Goal: Task Accomplishment & Management: Complete application form

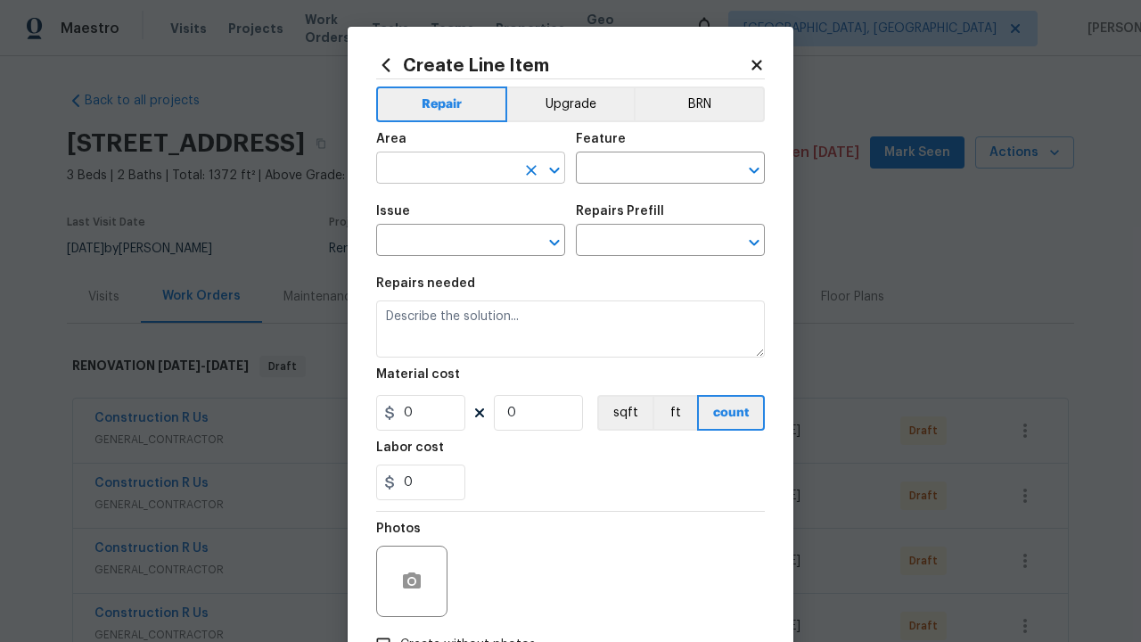
click at [439, 169] on input "text" at bounding box center [445, 170] width 139 height 28
type input "Bedroom"
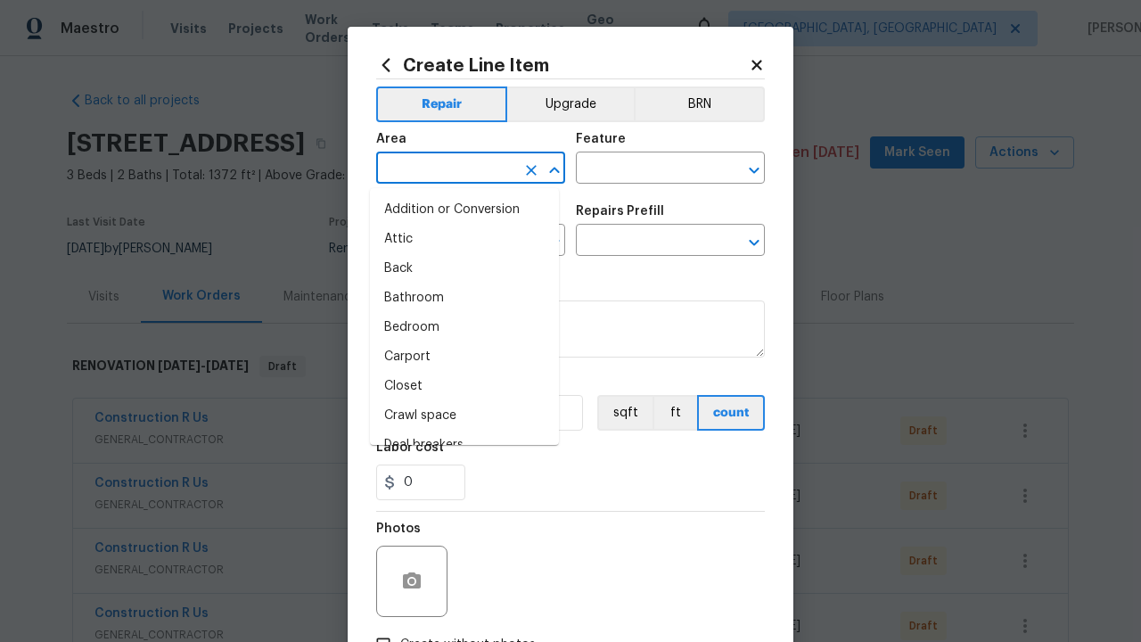
click at [457, 327] on li "Bedroom" at bounding box center [464, 327] width 189 height 29
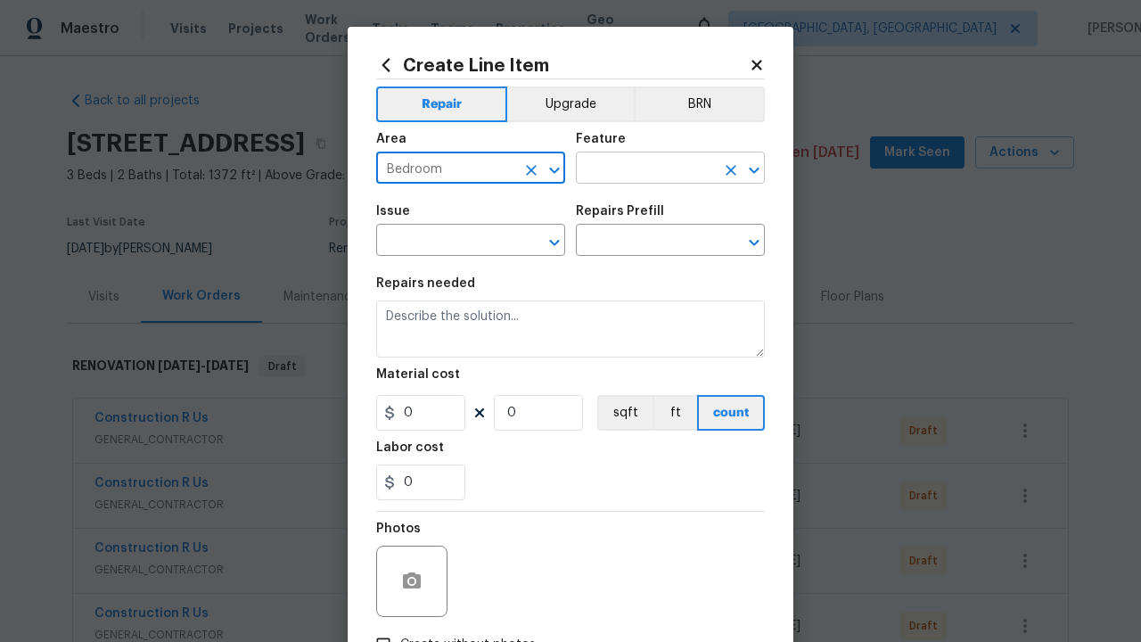
type input "Bedroom"
click at [638, 169] on input "text" at bounding box center [645, 170] width 139 height 28
type input "Flooring"
click at [439, 243] on input "text" at bounding box center [445, 242] width 139 height 28
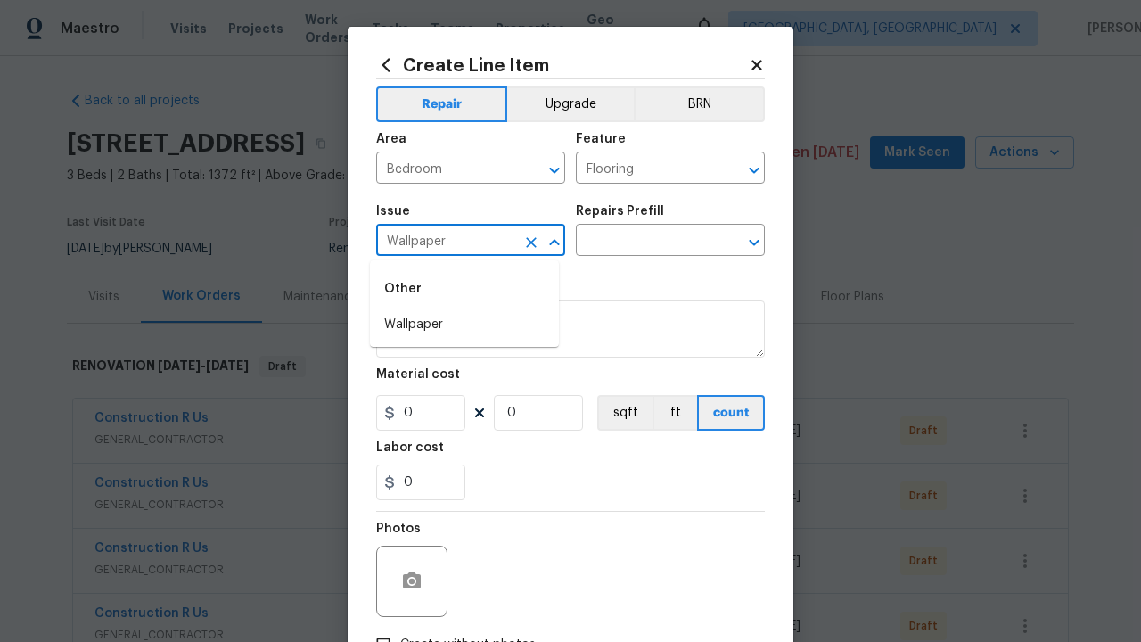
click at [465, 325] on li "Wallpaper" at bounding box center [464, 324] width 189 height 29
type input "Wallpaper"
click at [638, 243] on input "text" at bounding box center [645, 242] width 139 height 28
type input "Remove"
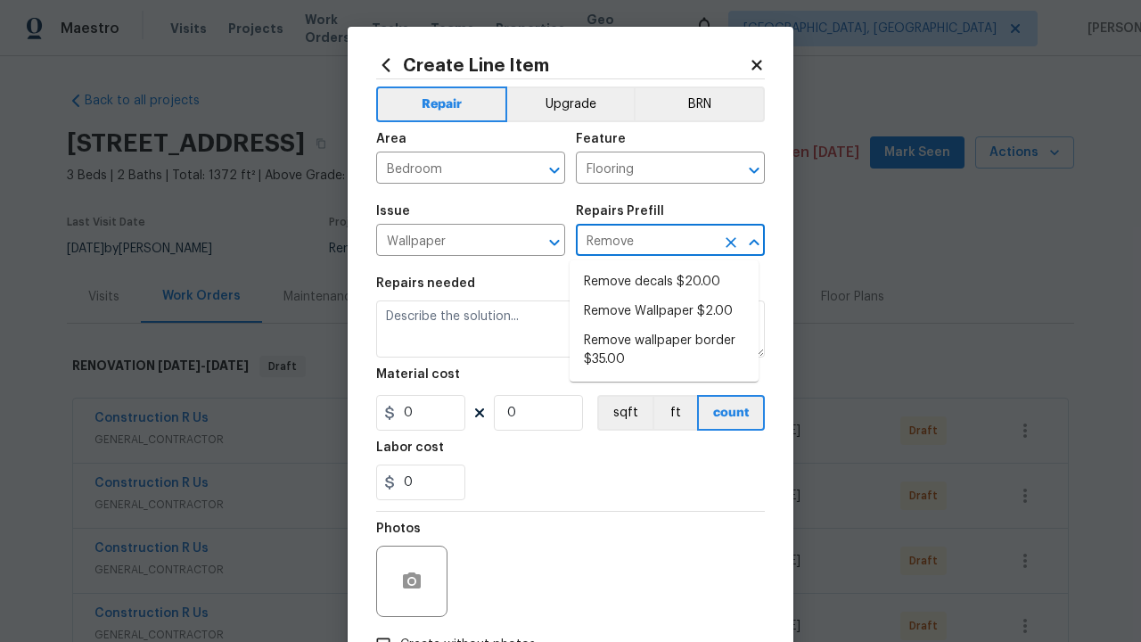
click at [664, 282] on li "Remove decals $20.00" at bounding box center [664, 281] width 189 height 29
type input "Walls and Ceiling"
type textarea "Remove decals from door/wall/ceiling"
type input "1"
type input "Remove decals $20.00"
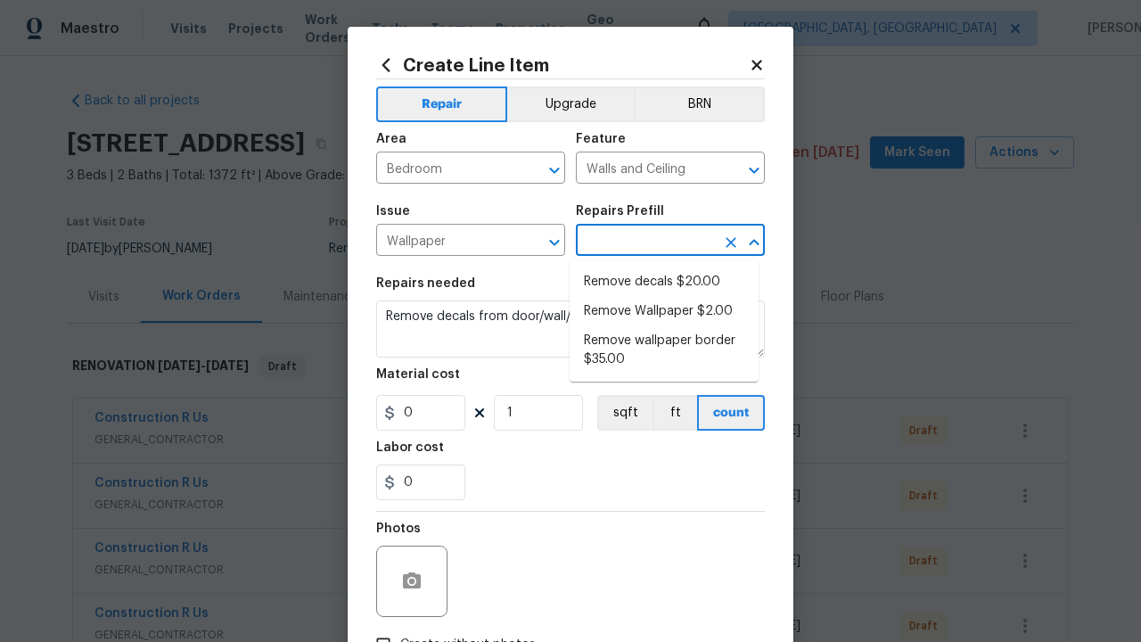
type input "20"
type input "Remove decals $20.00"
type input "2"
click at [617, 414] on button "sqft" at bounding box center [624, 413] width 55 height 36
click at [376, 628] on input "Create without photos" at bounding box center [383, 645] width 34 height 34
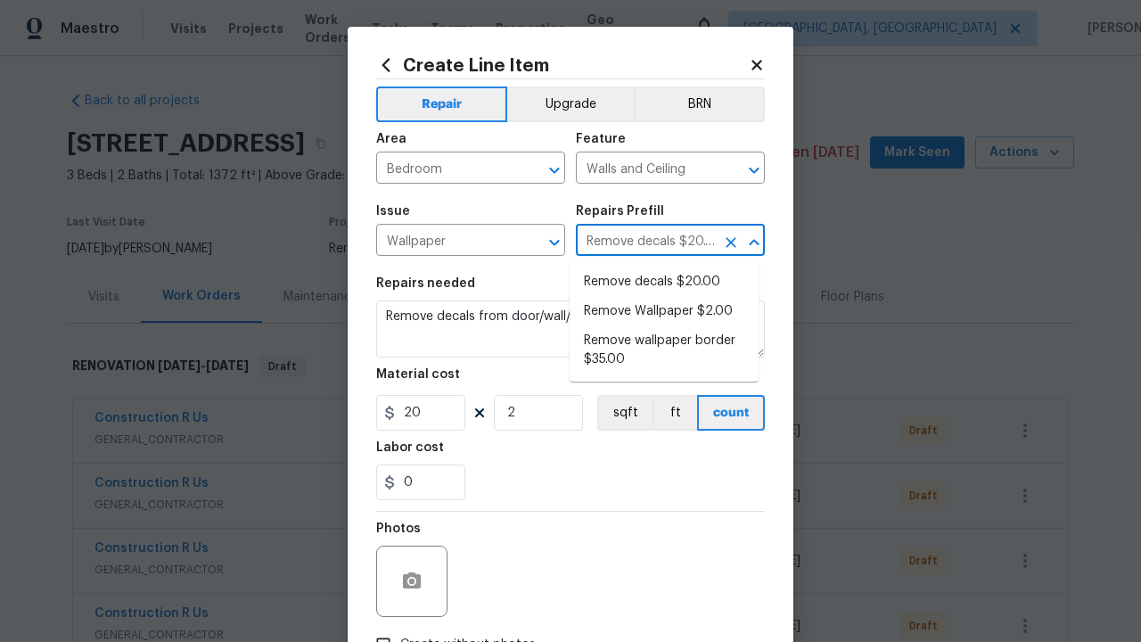
checkbox input "true"
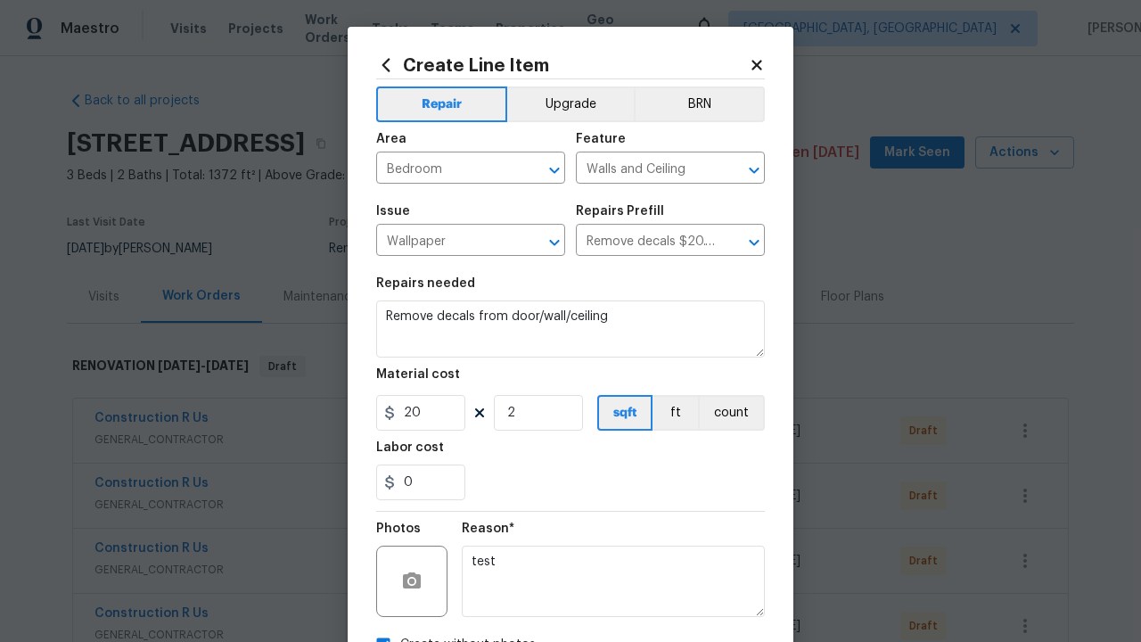
scroll to position [21, 0]
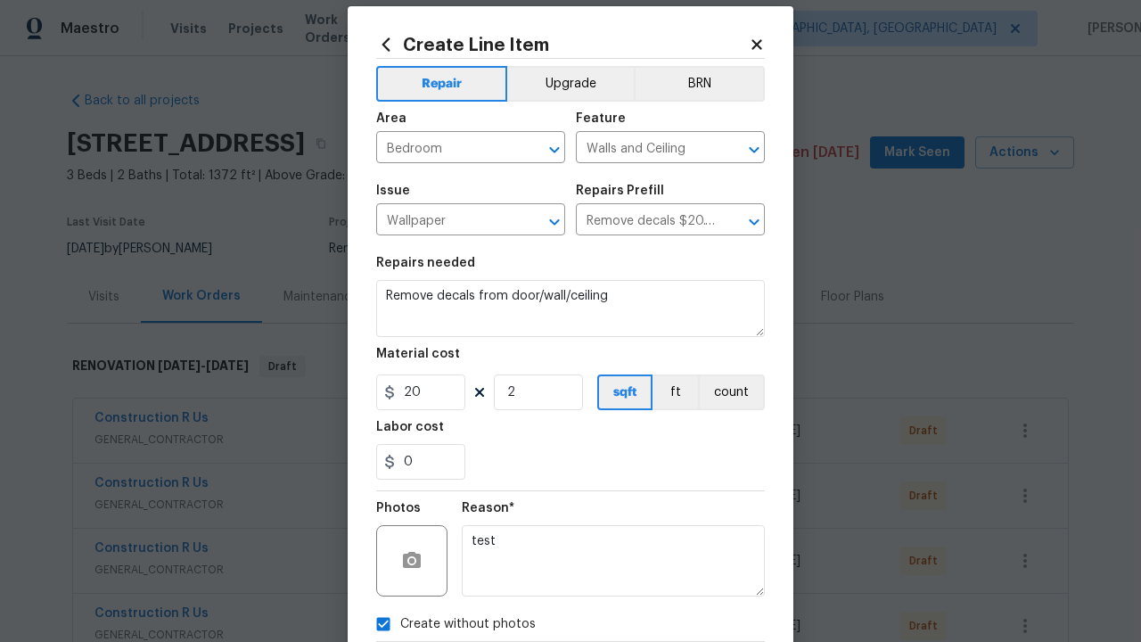
type textarea "test"
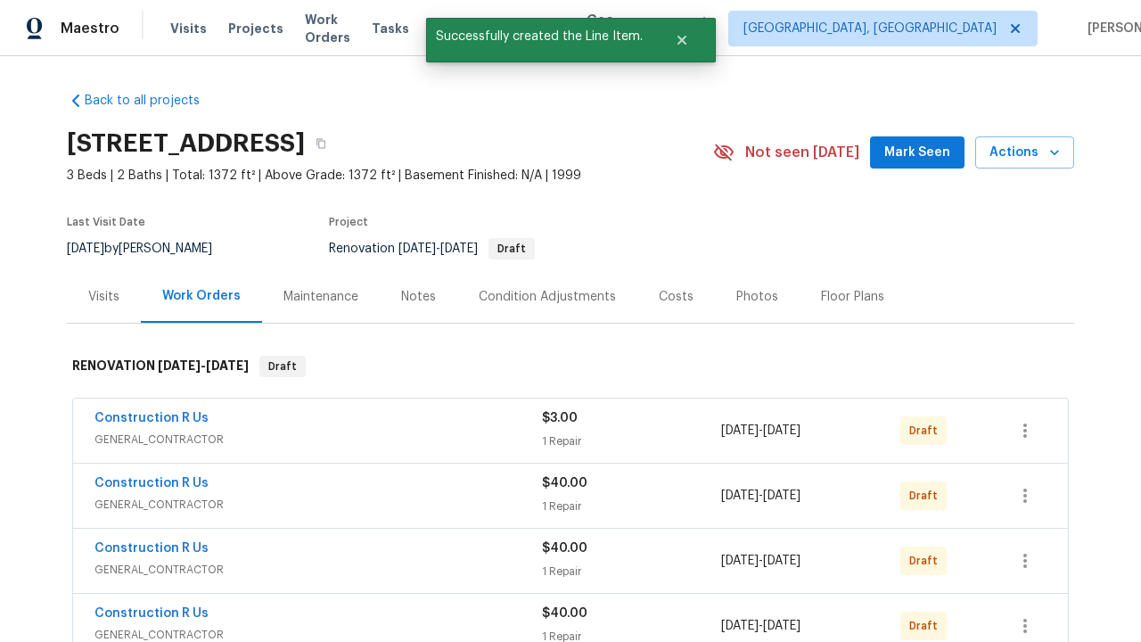
checkbox input "true"
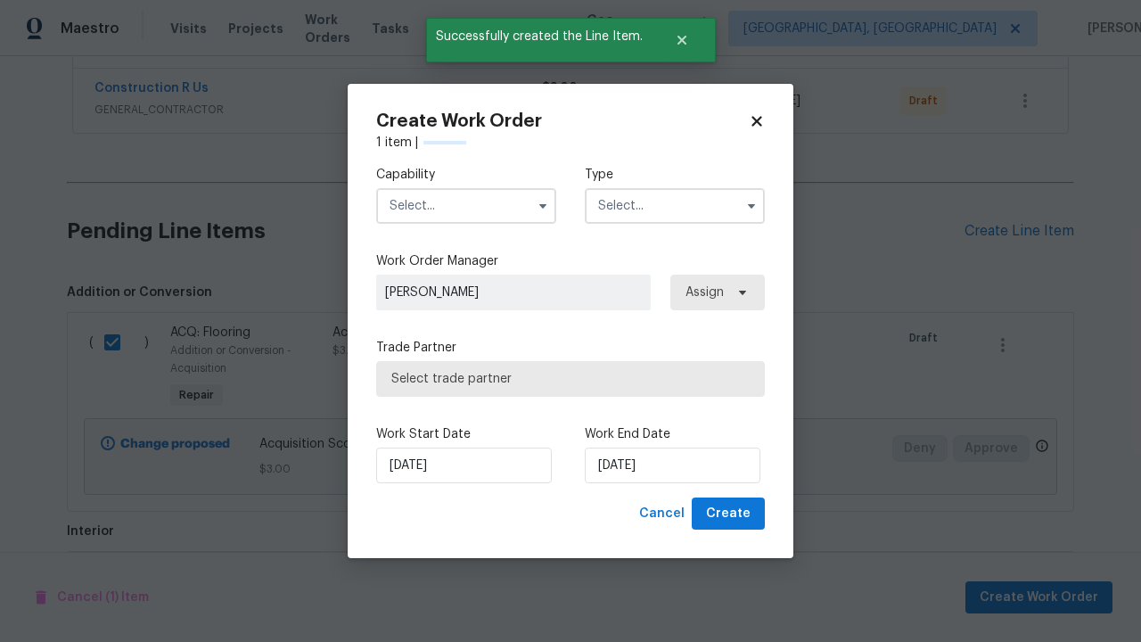
click at [466, 205] on input "text" at bounding box center [466, 206] width 180 height 36
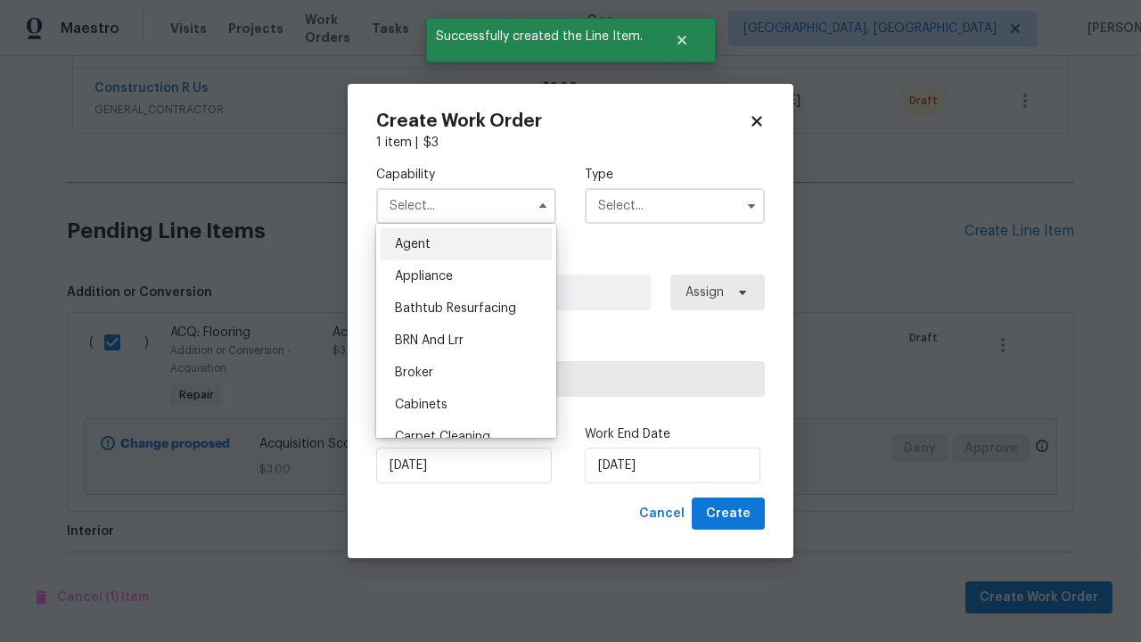
type input "General Contractor"
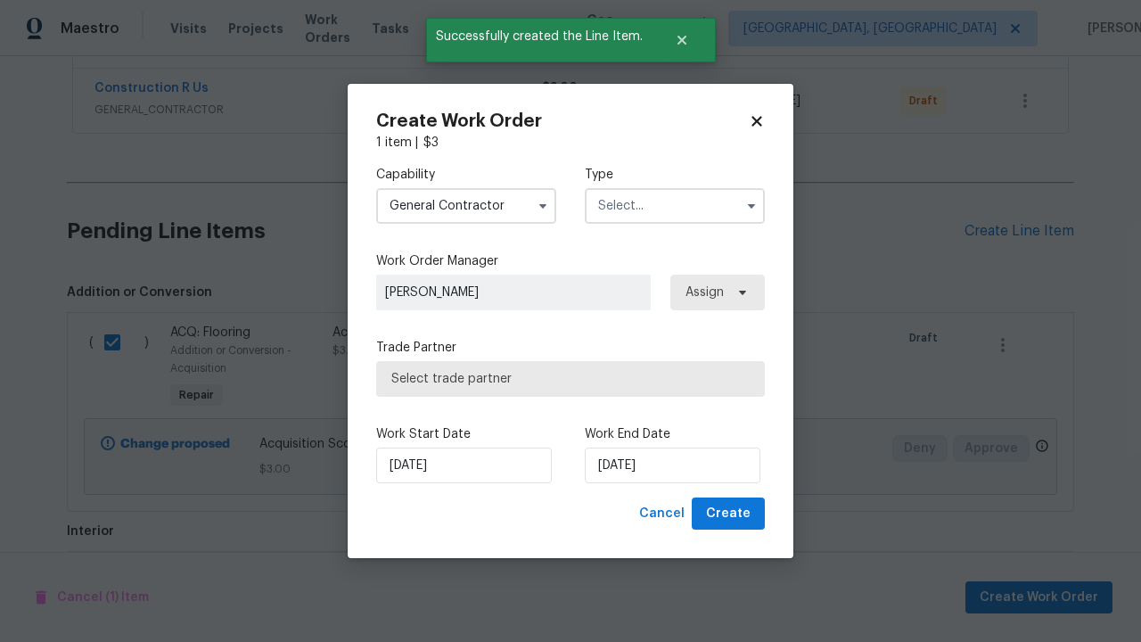
click at [675, 205] on input "text" at bounding box center [675, 206] width 180 height 36
checkbox input "false"
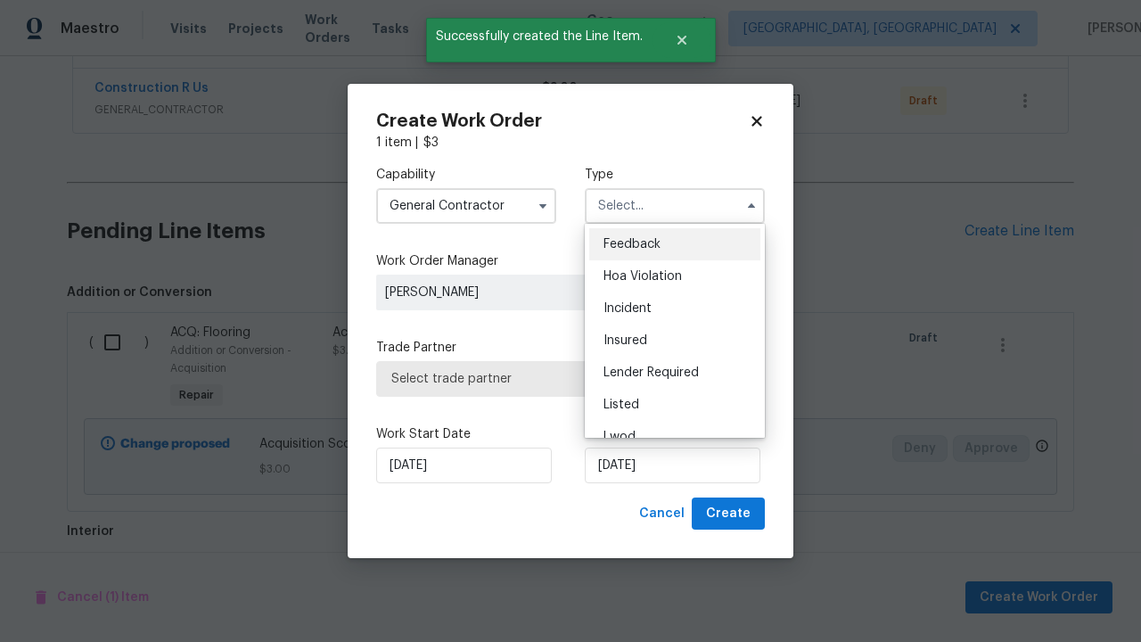
click at [636, 527] on span "Renovation" at bounding box center [637, 533] width 66 height 12
type input "Renovation"
click at [557, 378] on span "Select trade partner" at bounding box center [570, 379] width 358 height 18
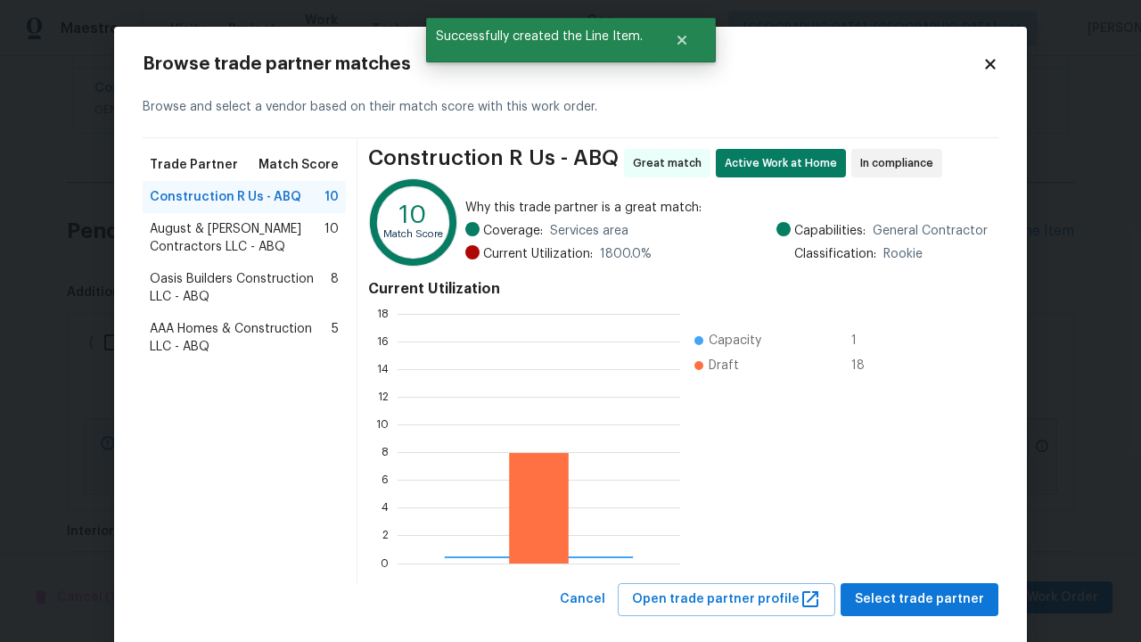
scroll to position [236, 269]
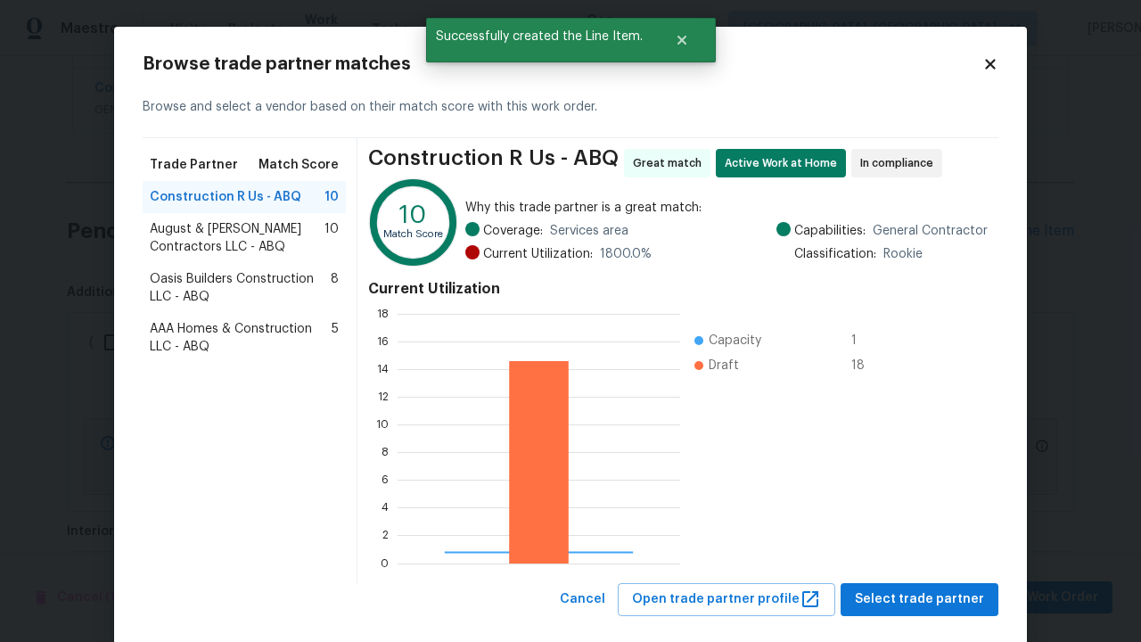
click at [918, 588] on span "Select trade partner" at bounding box center [919, 599] width 129 height 22
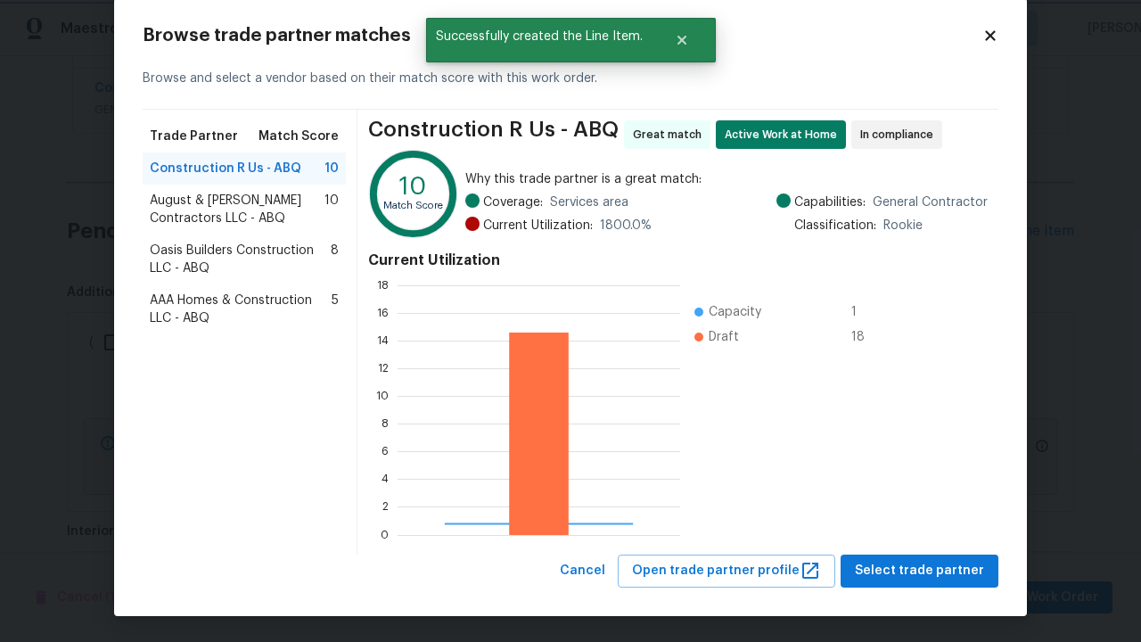
click at [730, 514] on span "Create" at bounding box center [728, 514] width 45 height 22
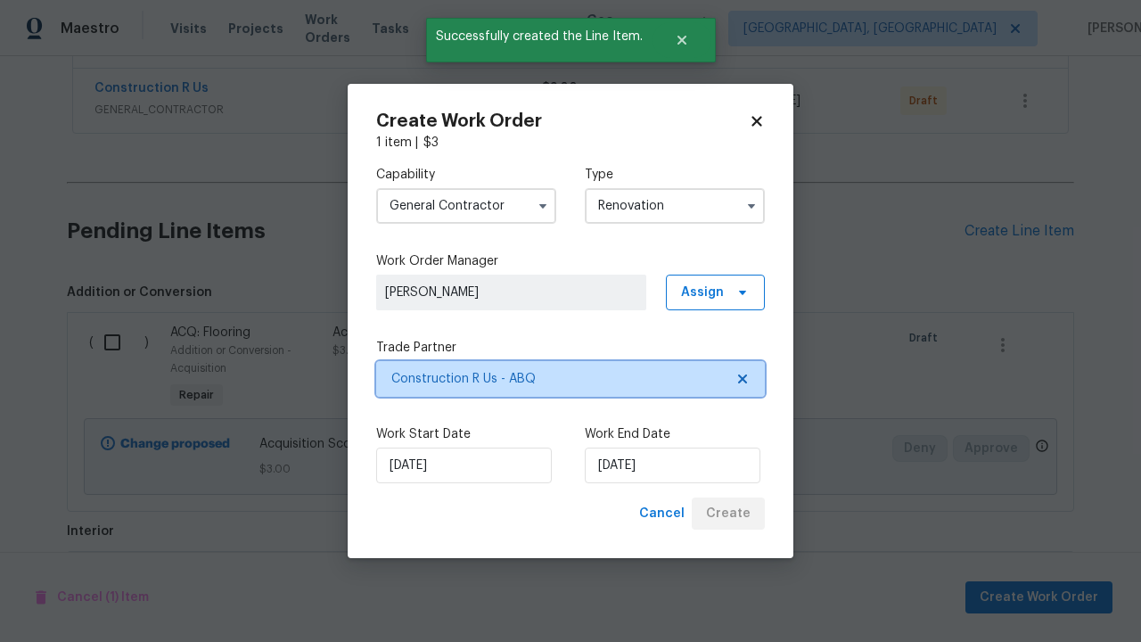
scroll to position [0, 0]
